Goal: Navigation & Orientation: Go to known website

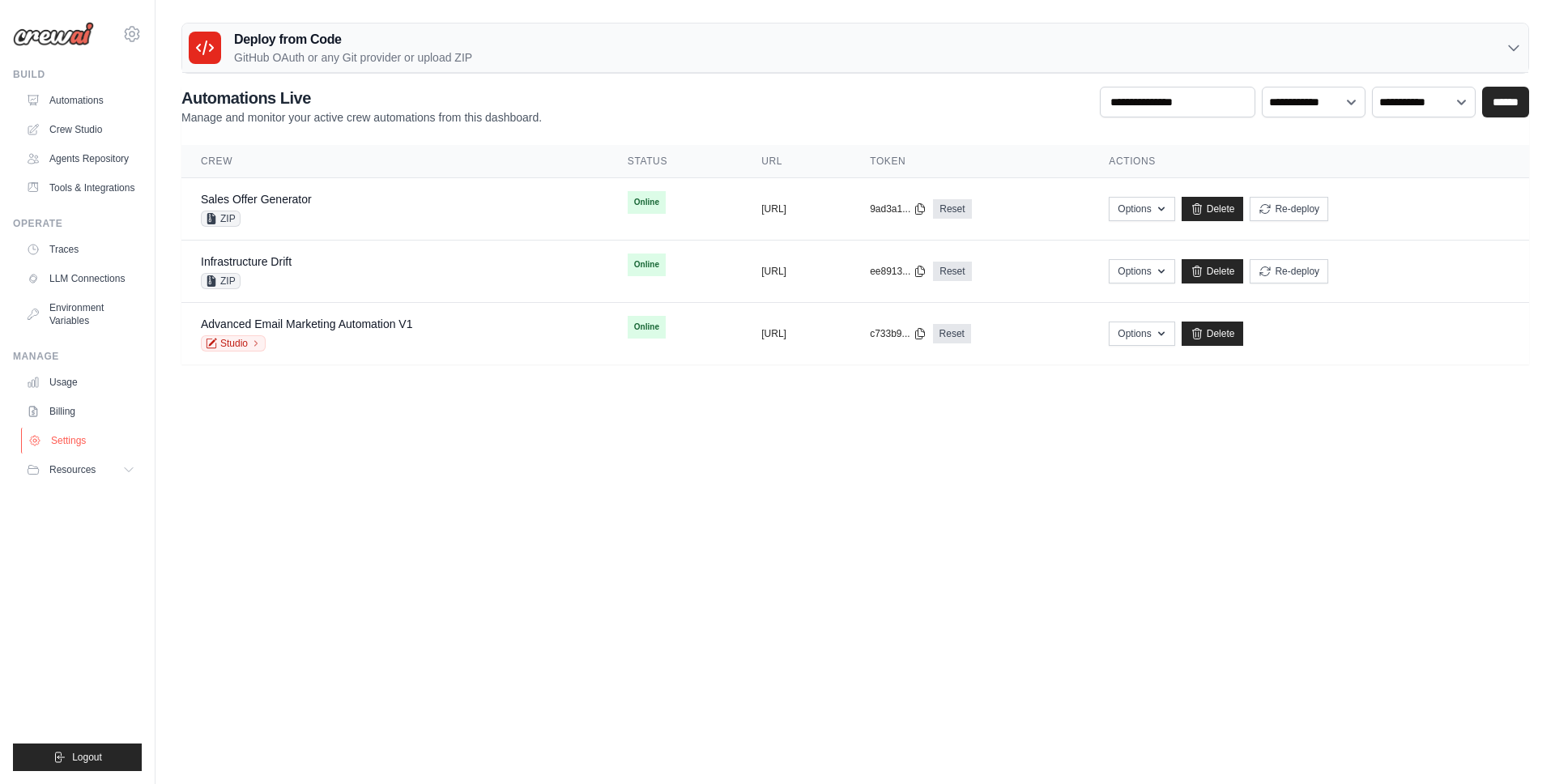
click at [68, 436] on link "Settings" at bounding box center [82, 440] width 122 height 26
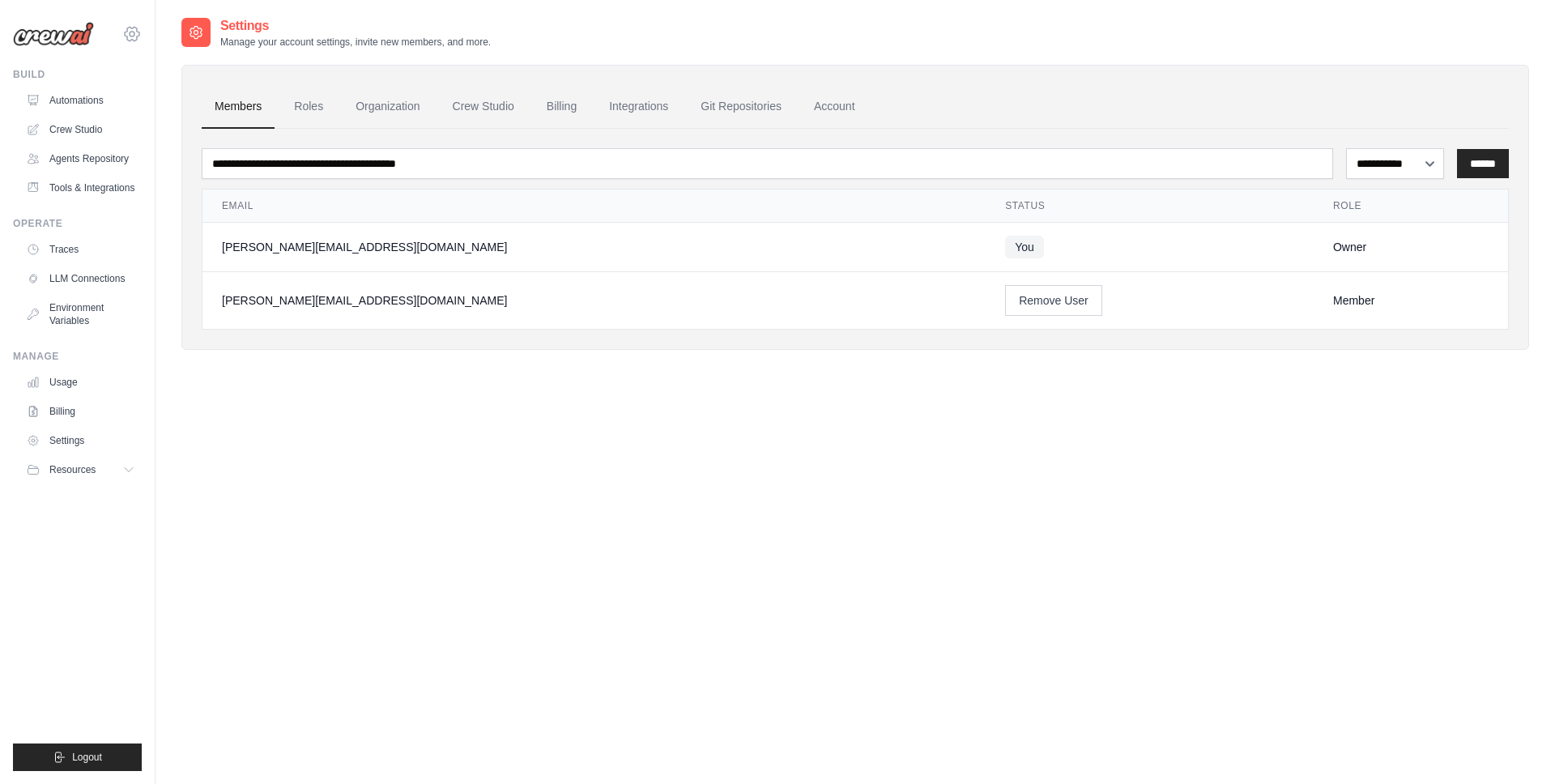
click at [130, 36] on icon at bounding box center [132, 34] width 20 height 20
click at [66, 38] on img at bounding box center [54, 34] width 81 height 24
click at [100, 37] on div "gabriel@crewai.com CrewAI NC@Crew Settings" at bounding box center [77, 26] width 128 height 52
click at [131, 32] on icon at bounding box center [132, 34] width 20 height 20
click at [197, 133] on span "NC@Crew" at bounding box center [200, 133] width 128 height 16
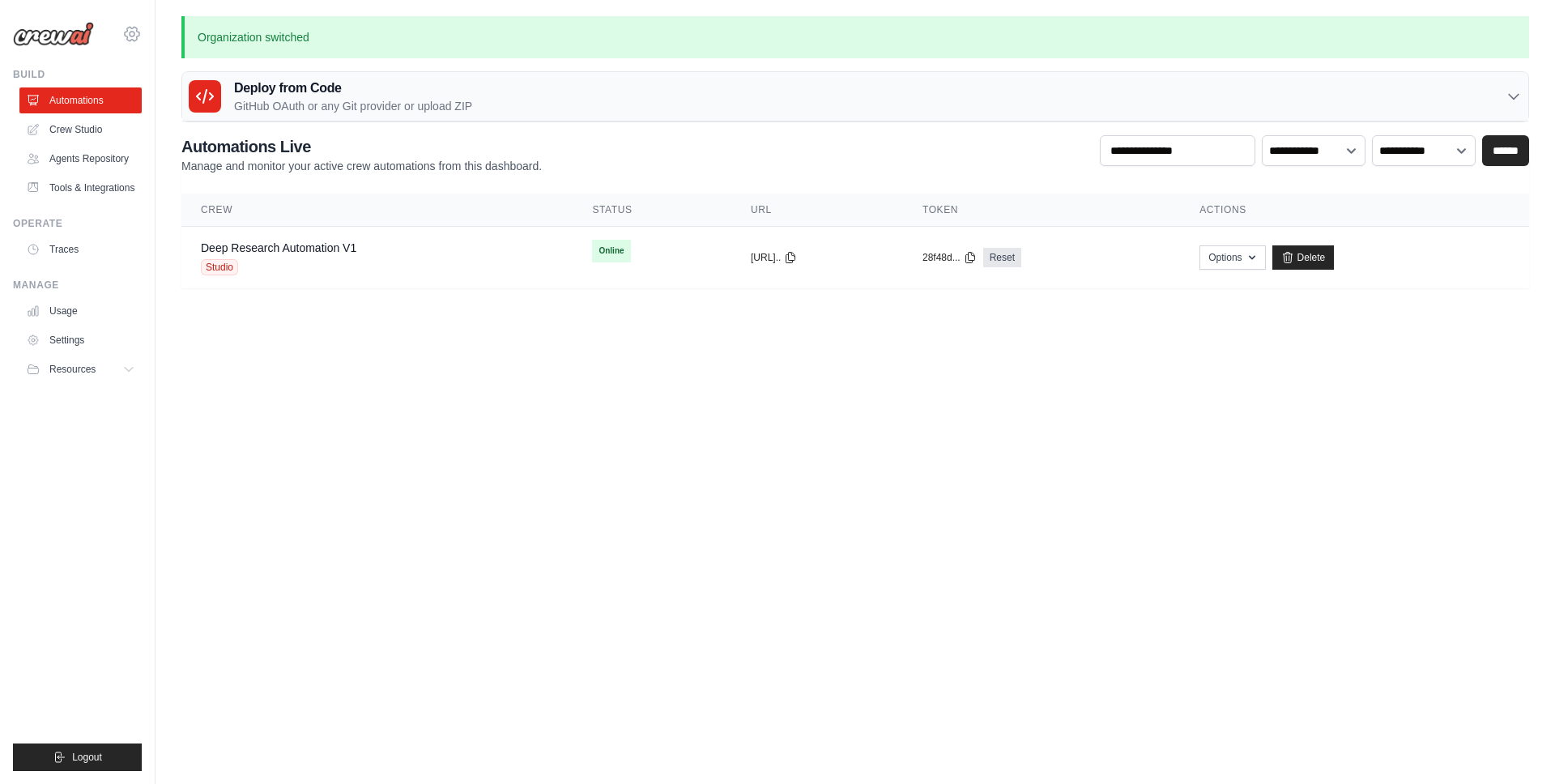
click at [134, 35] on icon at bounding box center [132, 34] width 20 height 20
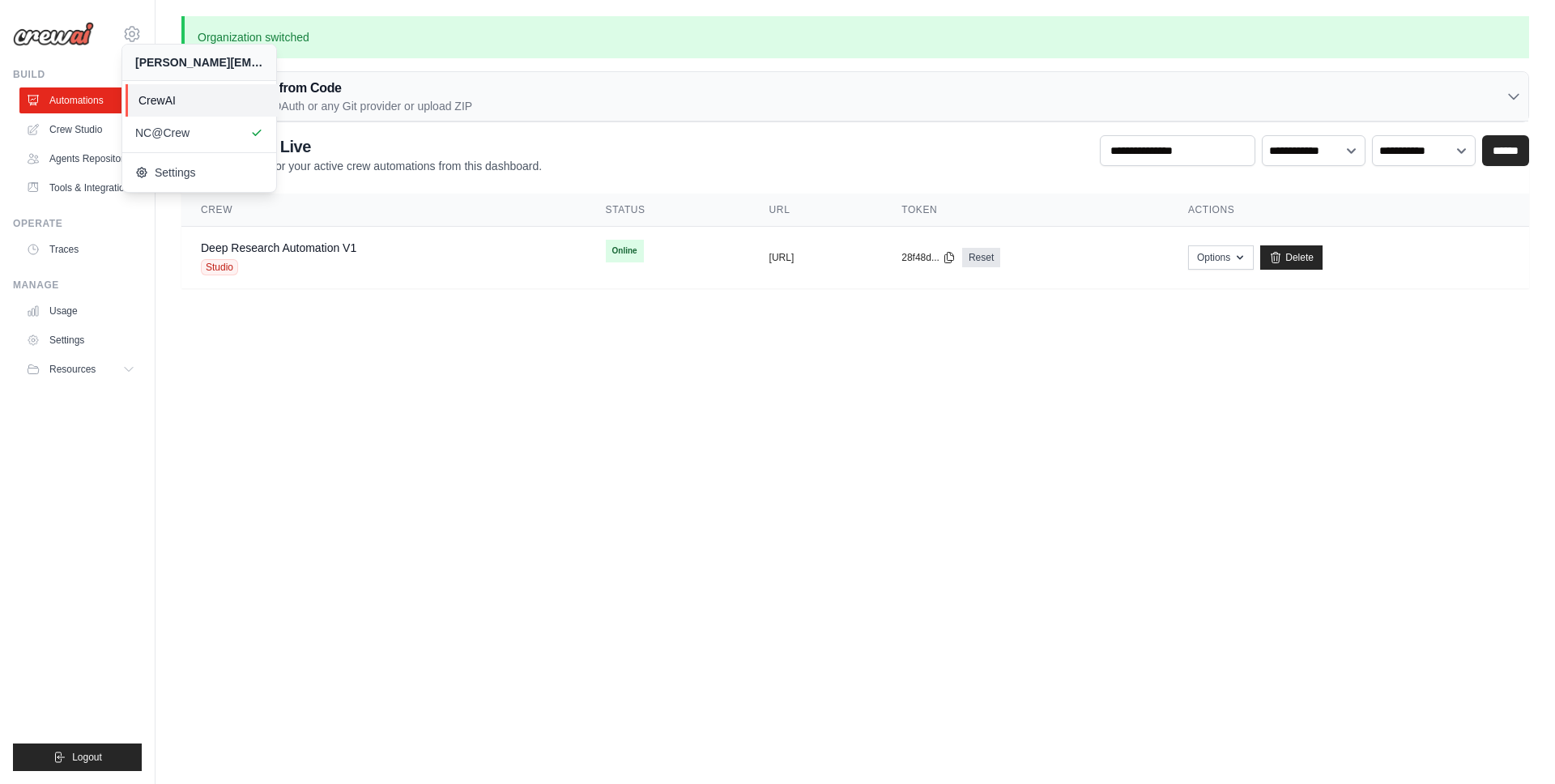
click at [155, 95] on span "CrewAI" at bounding box center [202, 100] width 128 height 16
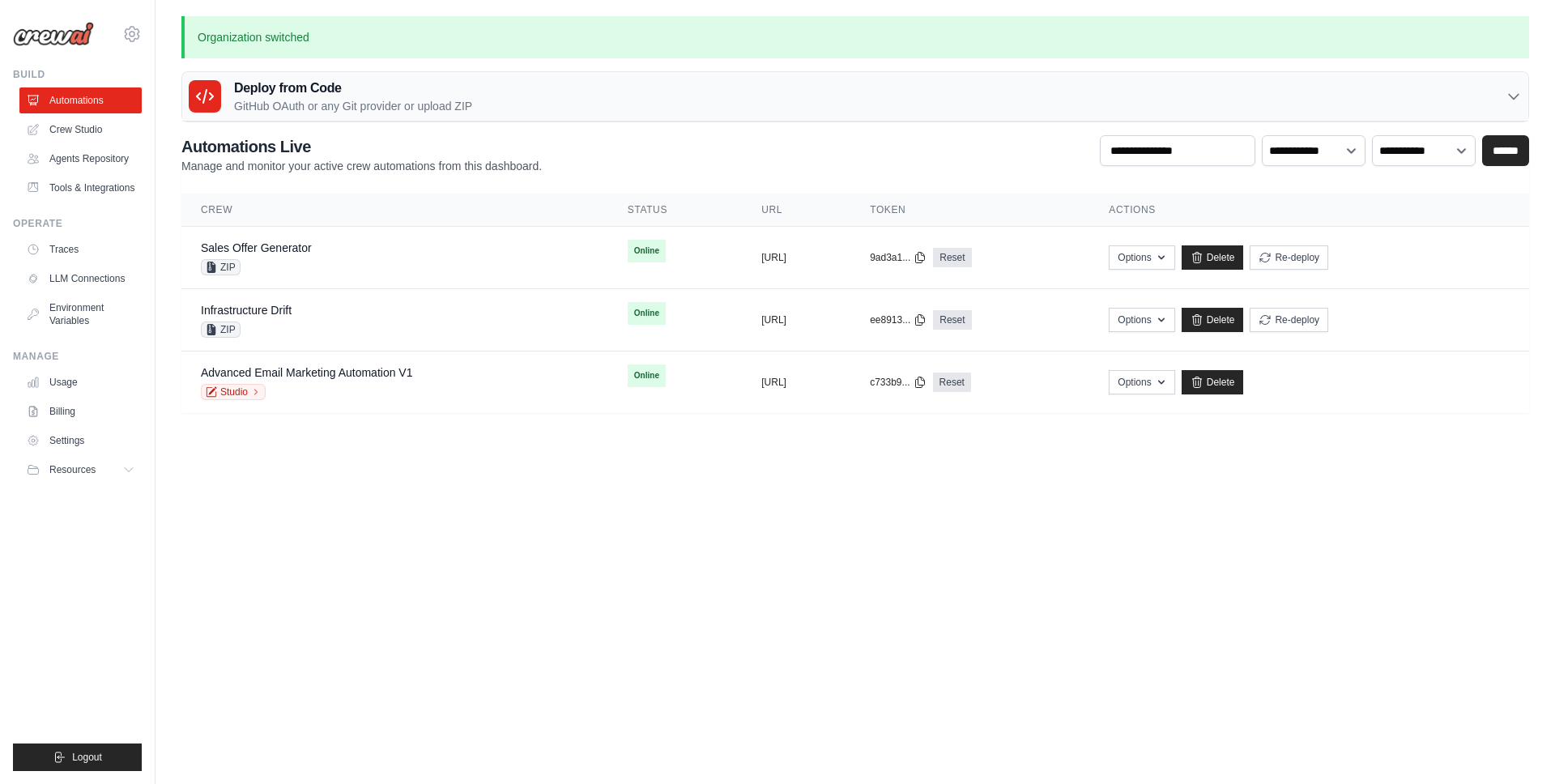
click at [133, 29] on icon at bounding box center [132, 34] width 20 height 20
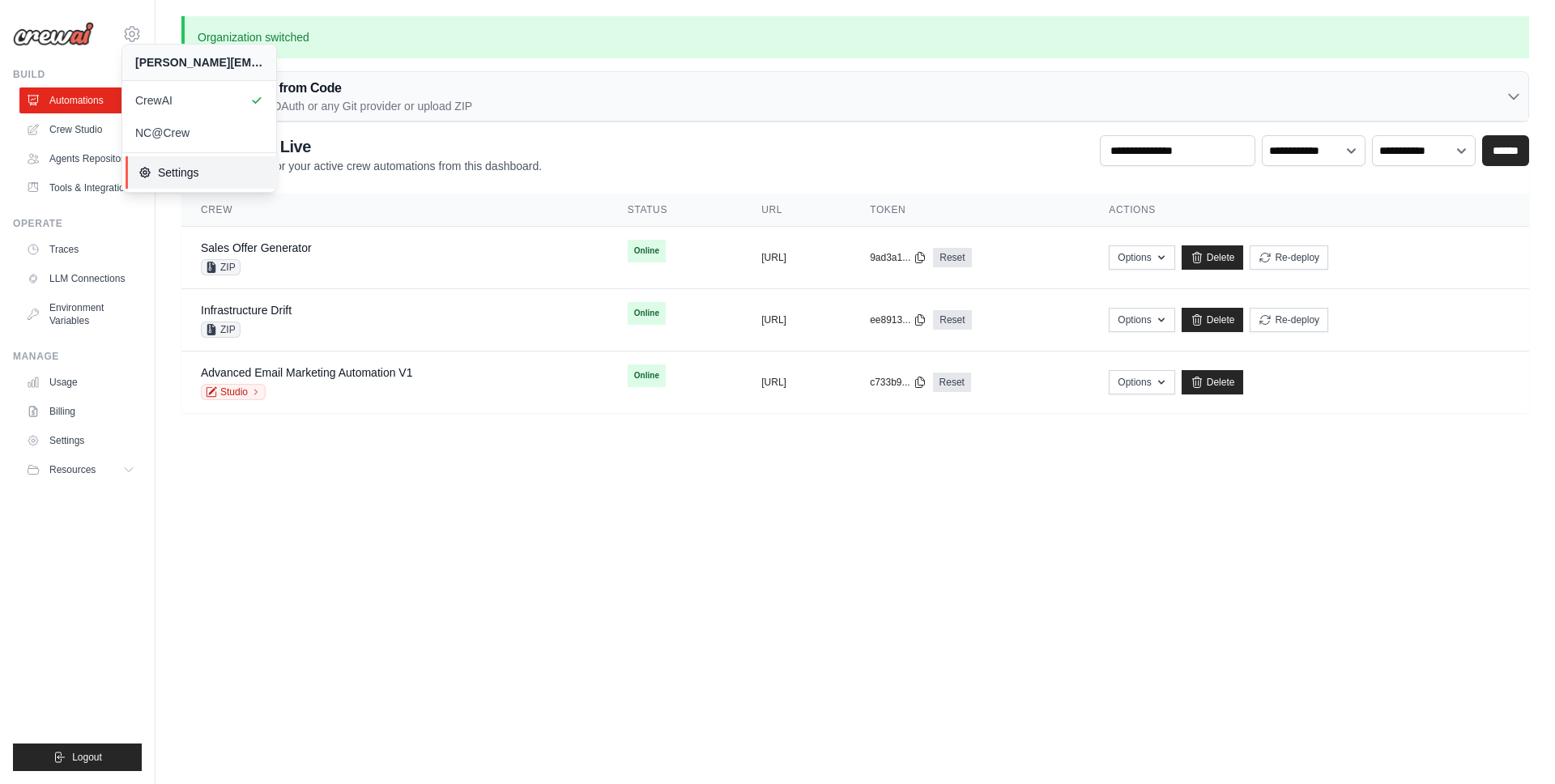
click at [161, 170] on span "Settings" at bounding box center [202, 173] width 128 height 16
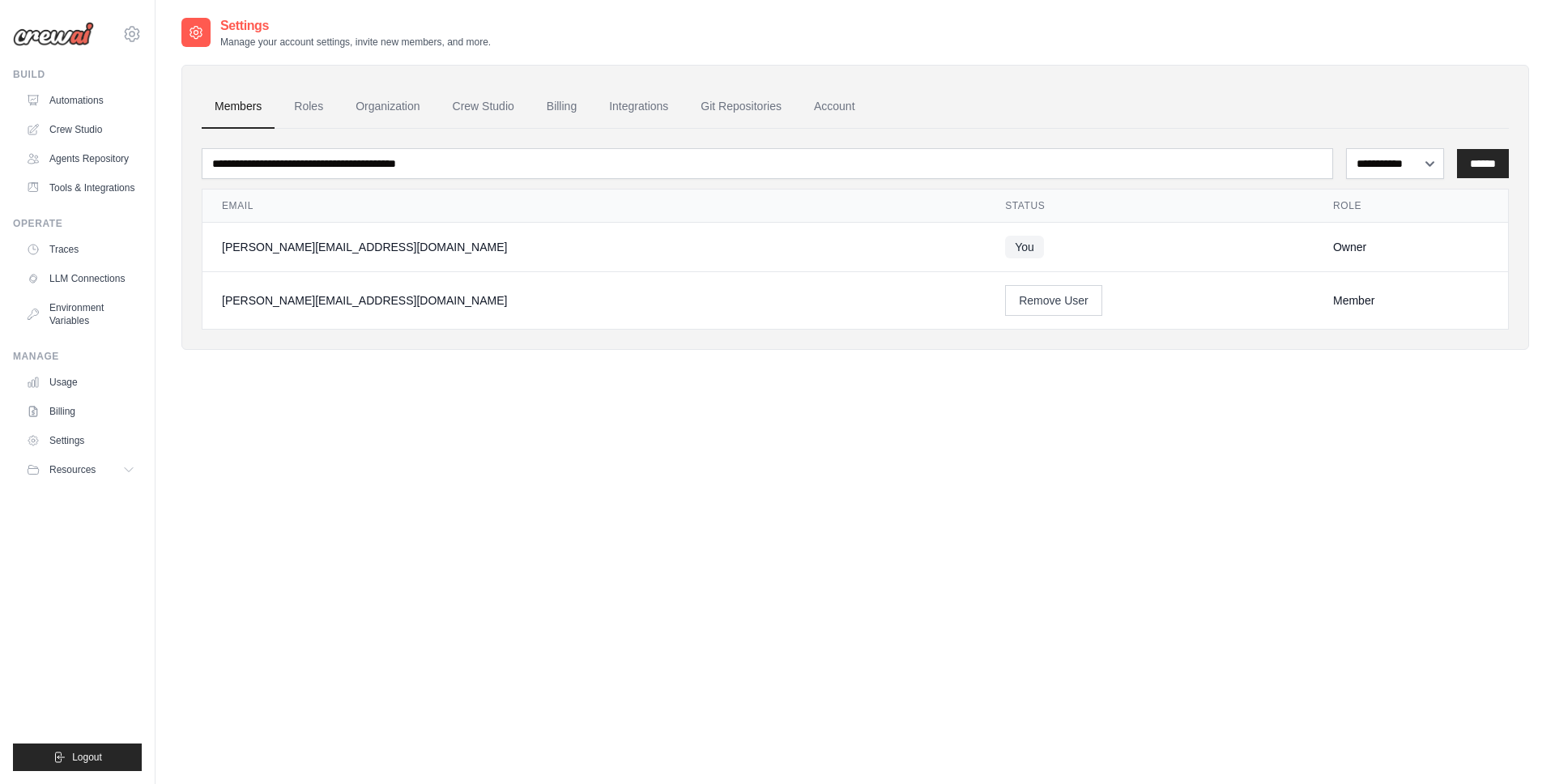
click at [70, 30] on img at bounding box center [54, 34] width 81 height 24
click at [124, 37] on icon at bounding box center [132, 34] width 20 height 20
click at [311, 684] on div "**********" at bounding box center [855, 408] width 1347 height 784
click at [93, 469] on span "Resources" at bounding box center [74, 469] width 46 height 13
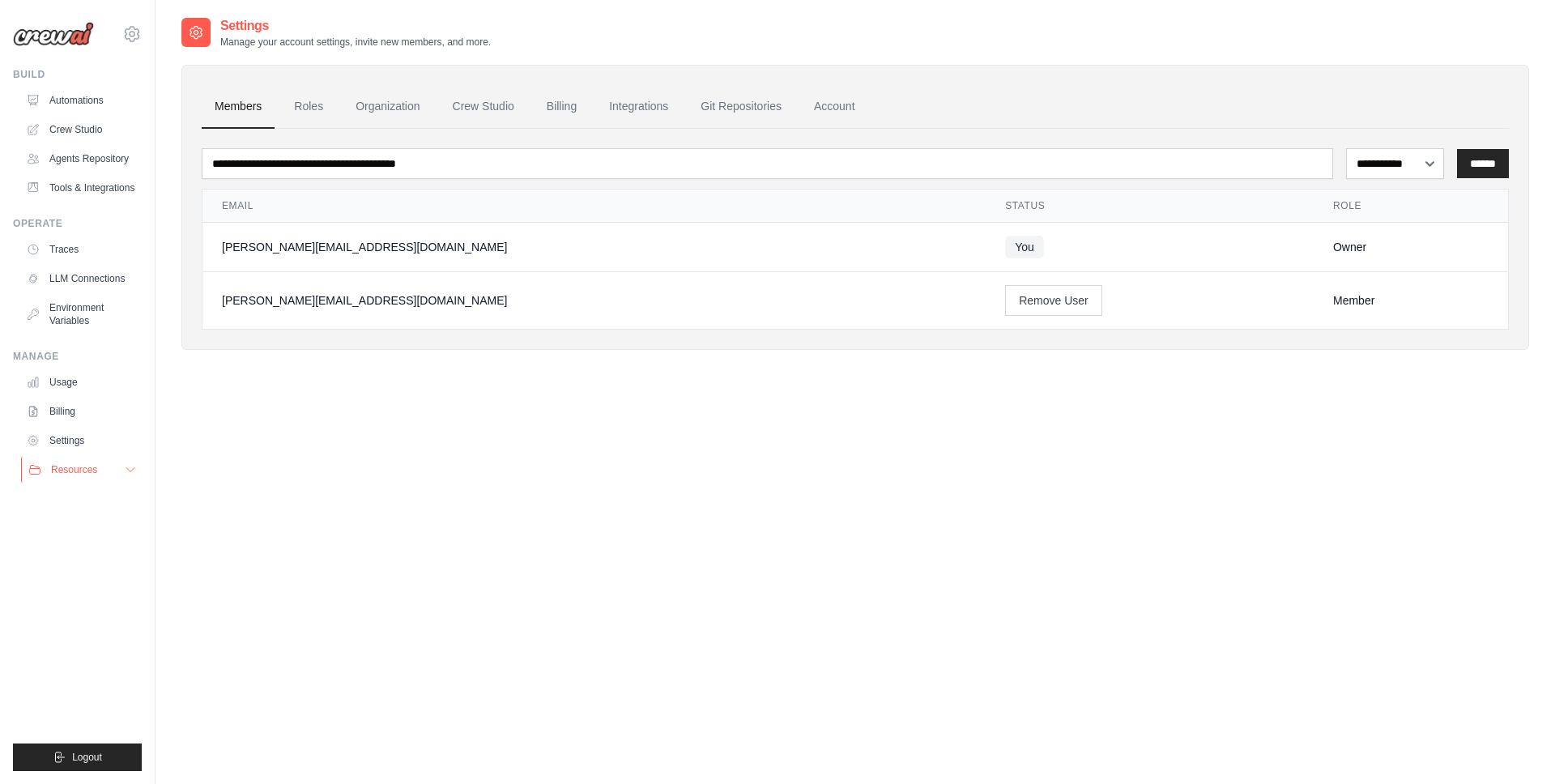
click at [93, 469] on span "Resources" at bounding box center [74, 469] width 46 height 13
click at [62, 519] on span "GitHub" at bounding box center [72, 523] width 30 height 13
